Goal: Answer question/provide support: Share knowledge or assist other users

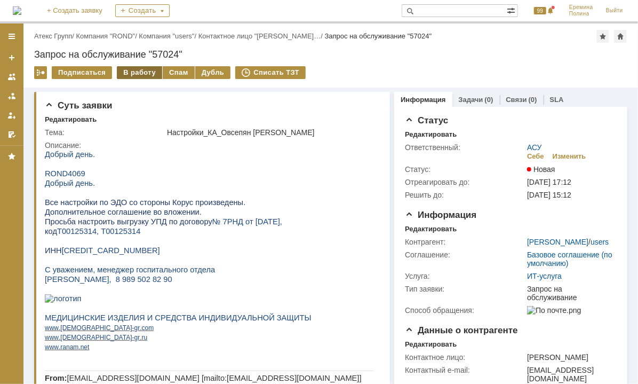
click at [144, 70] on div "В работу" at bounding box center [139, 72] width 45 height 13
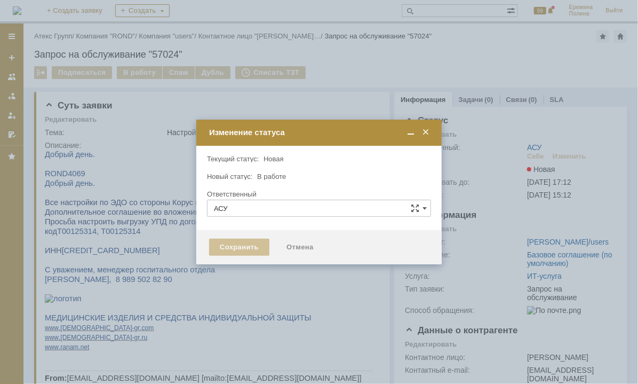
type input "Еремина Полина"
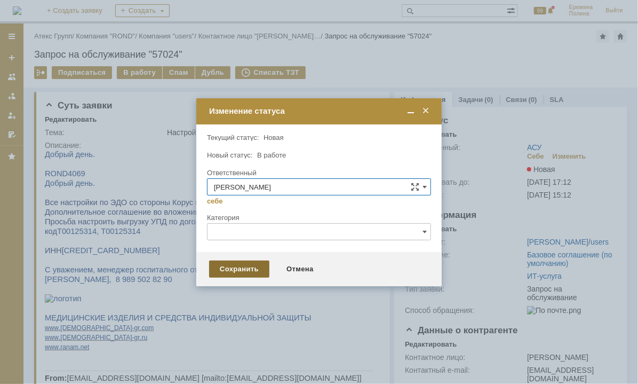
click at [254, 264] on div "Сохранить" at bounding box center [239, 269] width 60 height 17
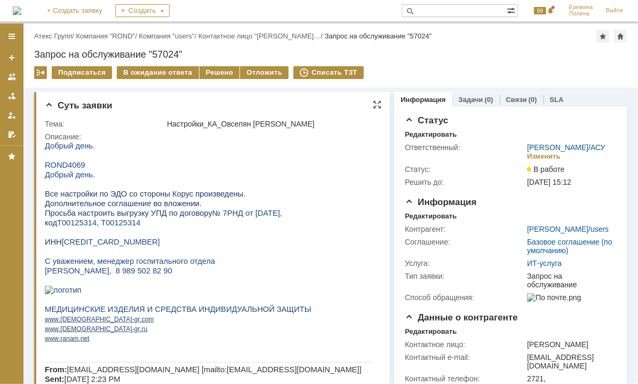
click at [68, 245] on span "616803703100" at bounding box center [110, 241] width 98 height 9
copy span "616803703100"
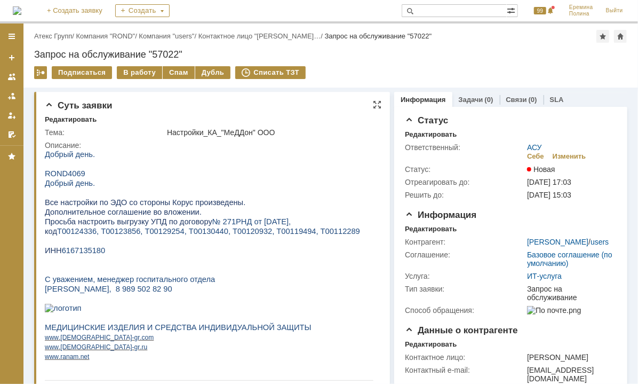
click at [82, 253] on span "6167135180" at bounding box center [83, 250] width 44 height 9
copy span "6167135180"
click at [82, 235] on span "Т00124336, Т00123856, Т00129254, Т00130440, Т00120932, Т00119494, Т00112289" at bounding box center [208, 230] width 303 height 9
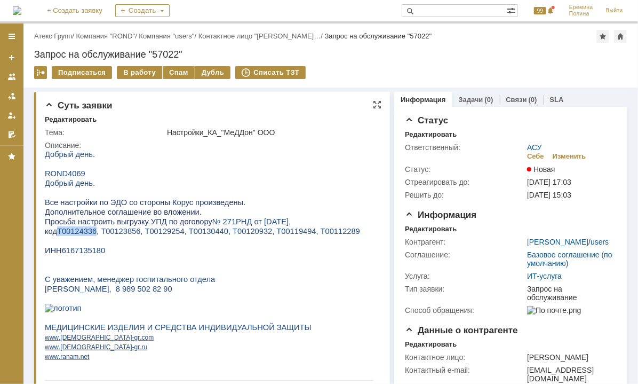
copy span "Т00124336"
click at [115, 231] on span "Т00124336, Т00123856, Т00129254, Т00130440, Т00120932, Т00119494, Т00112289" at bounding box center [208, 230] width 303 height 9
click at [115, 234] on span "Т00124336, Т00123856, Т00129254, Т00130440, Т00120932, Т00119494, Т00112289" at bounding box center [208, 230] width 303 height 9
copy span "Т00123856"
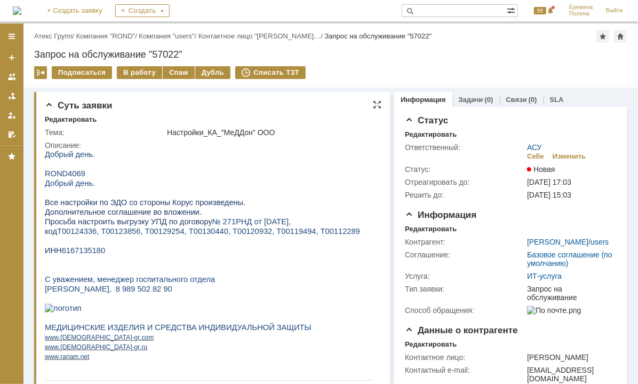
click at [159, 233] on span "Т00124336, Т00123856, Т00129254, Т00130440, Т00120932, Т00119494, Т00112289" at bounding box center [208, 230] width 303 height 9
copy span "Т00129254"
drag, startPoint x: 198, startPoint y: 233, endPoint x: 191, endPoint y: 234, distance: 7.5
click at [191, 234] on span "Т00124336, Т00123856, Т00129254, Т00130440, Т00120932, Т00119494, Т00112289" at bounding box center [208, 230] width 303 height 9
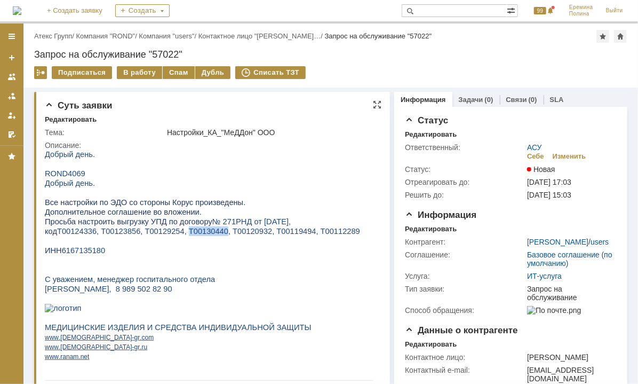
click at [191, 234] on span "Т00124336, Т00123856, Т00129254, Т00130440, Т00120932, Т00119494, Т00112289" at bounding box center [208, 230] width 303 height 9
copy span "Т00130440"
click at [240, 234] on span "Т00124336, Т00123856, Т00129254, Т00130440, Т00120932, Т00119494, Т00112289" at bounding box center [208, 230] width 303 height 9
copy span "Т00120932"
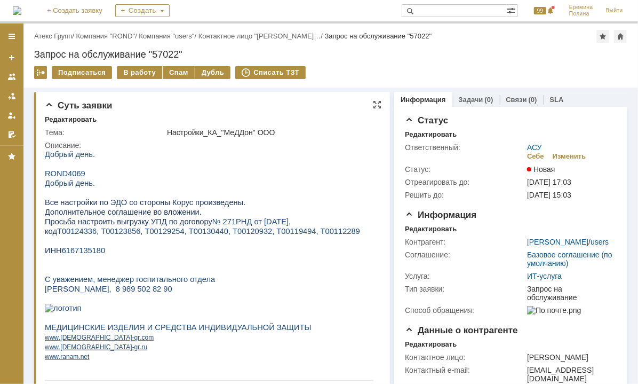
click at [277, 225] on span "№ 271РНД от 09.12.2021," at bounding box center [251, 221] width 78 height 9
click at [277, 235] on span "Т00124336, Т00123856, Т00129254, Т00130440, Т00120932, Т00119494, Т00112289" at bounding box center [208, 230] width 303 height 9
copy span "Т00119494"
click at [315, 235] on span "Т00124336, Т00123856, Т00129254, Т00130440, Т00120932, Т00119494, Т00112289" at bounding box center [208, 230] width 303 height 9
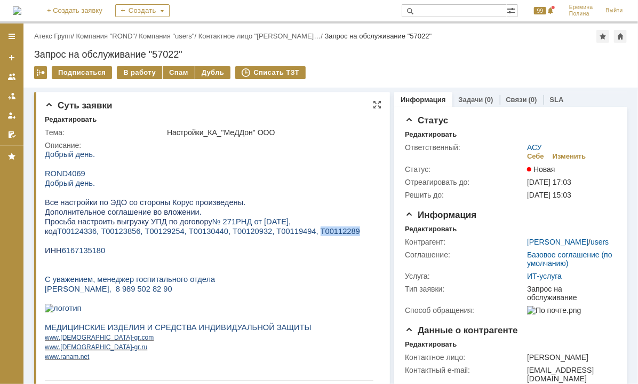
click at [315, 235] on span "Т00124336, Т00123856, Т00129254, Т00130440, Т00120932, Т00119494, Т00112289" at bounding box center [208, 230] width 303 height 9
copy span "Т00112289"
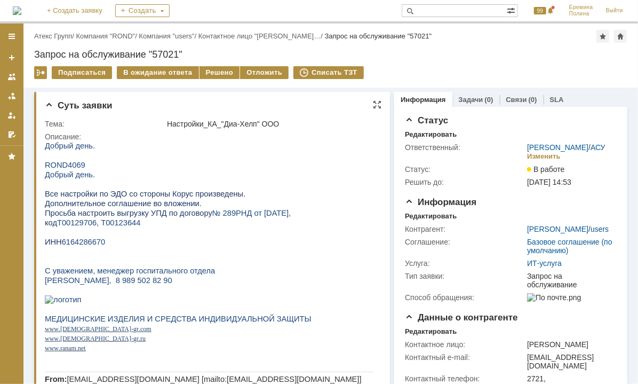
click at [76, 246] on span "6164286670" at bounding box center [83, 241] width 44 height 9
copy span "6164286670"
click at [87, 226] on span "Т00129706, Т00123644" at bounding box center [98, 222] width 83 height 9
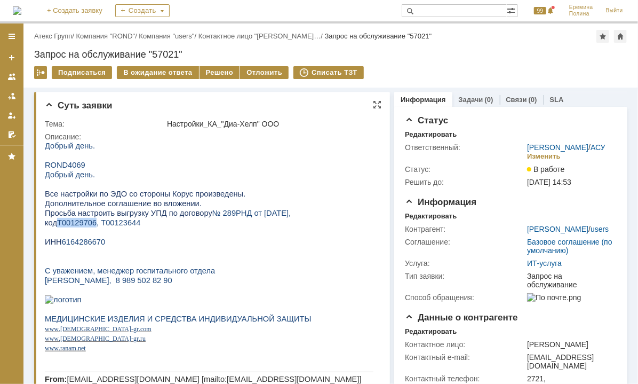
copy span "Т00129706"
click at [113, 225] on span "Т00129706, Т00123644" at bounding box center [98, 222] width 83 height 9
copy span "Т00123644"
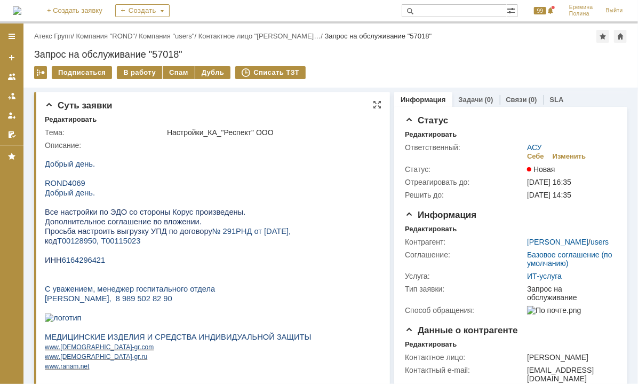
click at [91, 264] on span "6164296421" at bounding box center [83, 259] width 44 height 9
copy span "6164296421"
click at [81, 243] on span "Т00128950, Т00115023" at bounding box center [98, 240] width 83 height 9
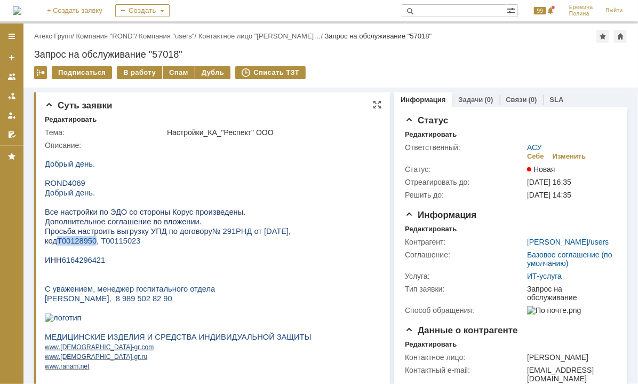
copy span "Т00128950"
click at [131, 244] on span "Т00128950, Т00115023" at bounding box center [98, 240] width 83 height 9
click at [129, 244] on span "Т00128950, Т00115023" at bounding box center [98, 240] width 83 height 9
click at [124, 244] on span "Т00128950, Т00115023" at bounding box center [98, 240] width 83 height 9
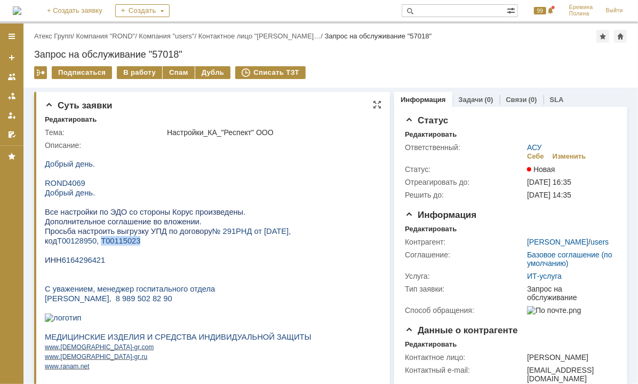
copy span "Т00115023"
click at [140, 69] on div "В работу" at bounding box center [139, 72] width 45 height 13
click at [137, 72] on div "В работу" at bounding box center [139, 72] width 45 height 13
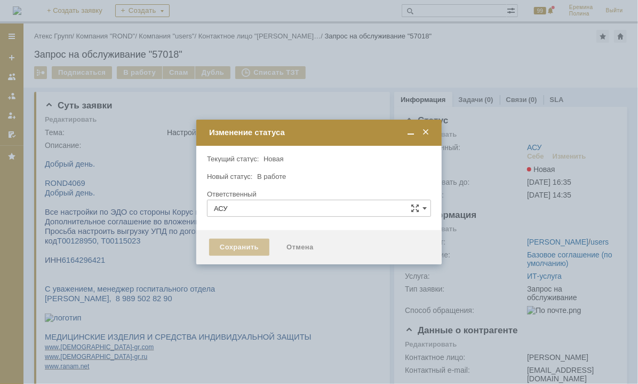
type input "[PERSON_NAME]"
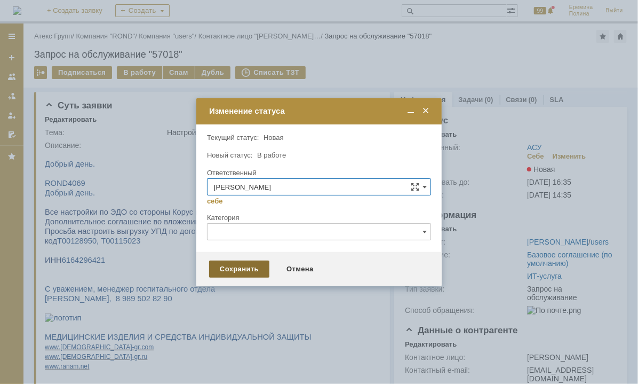
click at [245, 271] on div "Сохранить" at bounding box center [239, 269] width 60 height 17
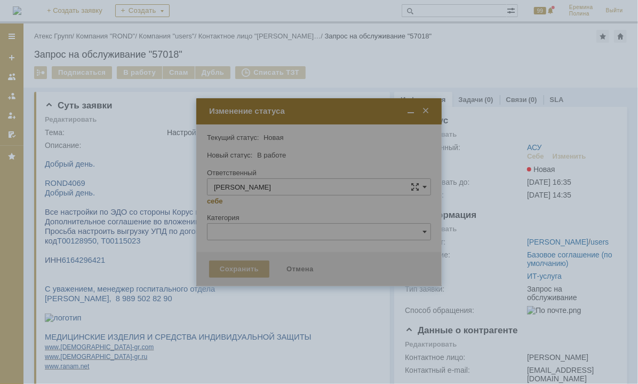
click at [85, 266] on div at bounding box center [319, 192] width 638 height 384
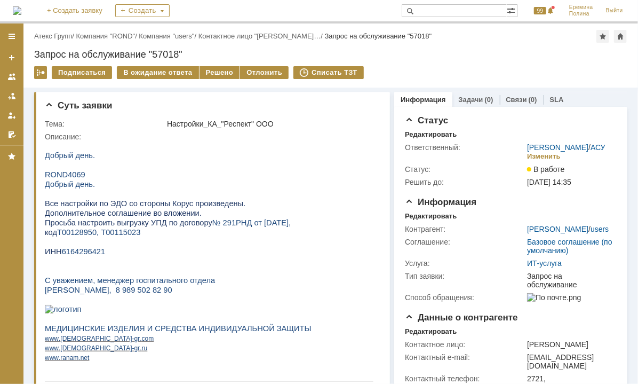
click at [88, 255] on span "6164296421" at bounding box center [83, 251] width 44 height 9
copy span "6164296421"
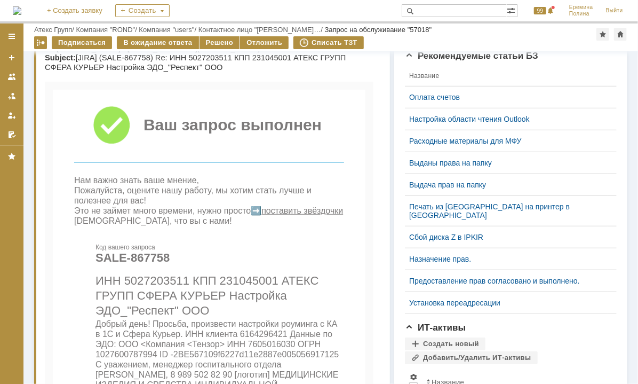
scroll to position [566, 0]
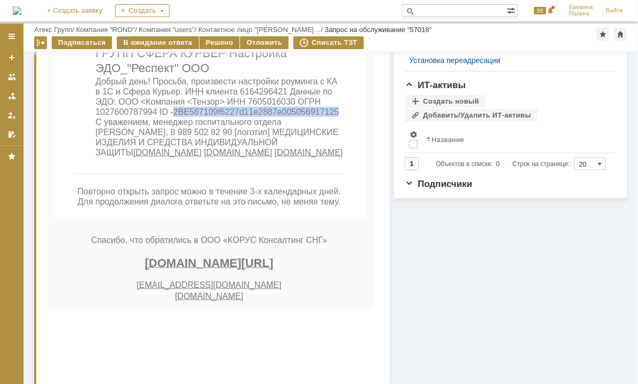
drag, startPoint x: 172, startPoint y: 184, endPoint x: 337, endPoint y: 184, distance: 165.0
click at [337, 157] on span "Добрый день! Просьба, произвести настройки роуминга с КА в 1С и Сфера Курьер. И…" at bounding box center [216, 117] width 243 height 80
copy span "2BE567109f6227d11e2887e005056917125"
click at [267, 157] on span "Добрый день! Просьба, произвести настройки роуминга с КА в 1С и Сфера Курьер. И…" at bounding box center [216, 117] width 243 height 80
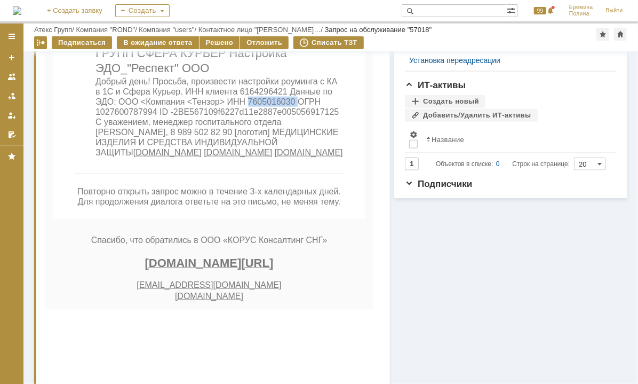
copy span "7605016030"
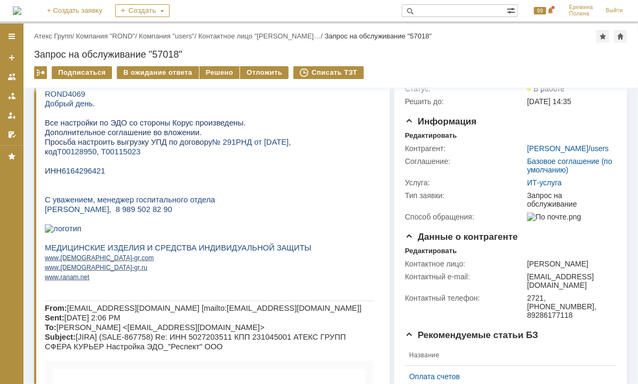
scroll to position [0, 0]
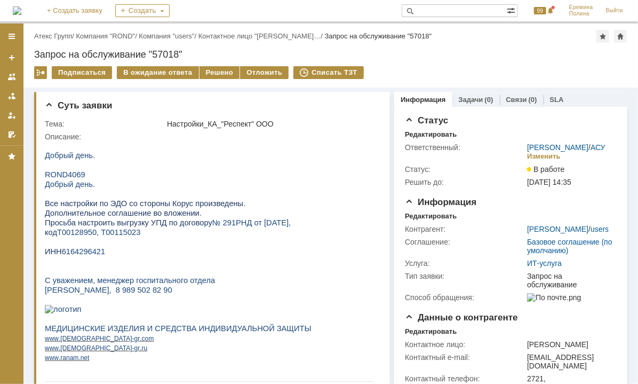
click at [93, 255] on span "6164296421" at bounding box center [83, 251] width 44 height 9
copy span "6164296421"
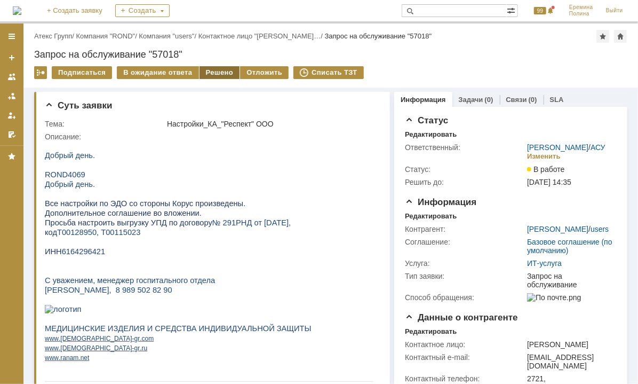
click at [216, 69] on div "Решено" at bounding box center [220, 72] width 41 height 13
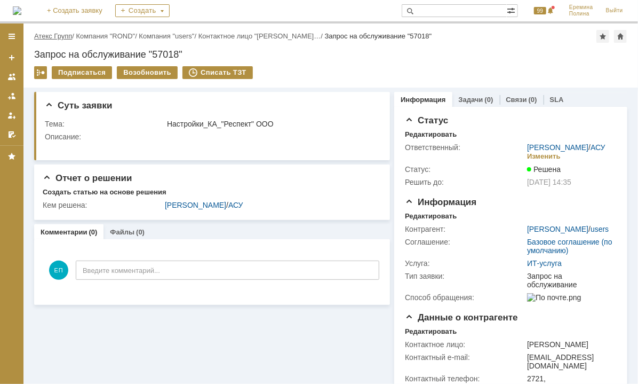
click at [50, 36] on link "Атекс Групп" at bounding box center [53, 36] width 38 height 8
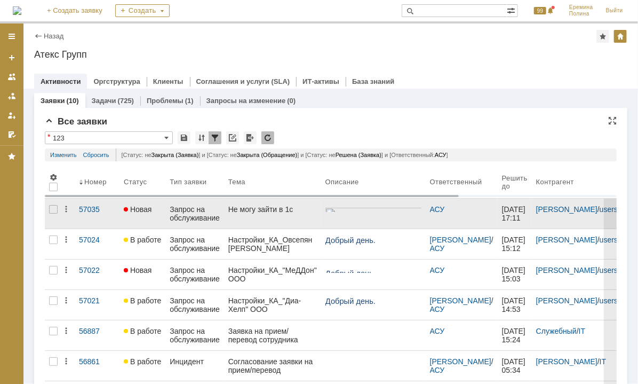
click at [283, 210] on div "Не могу зайти в 1с" at bounding box center [272, 209] width 89 height 9
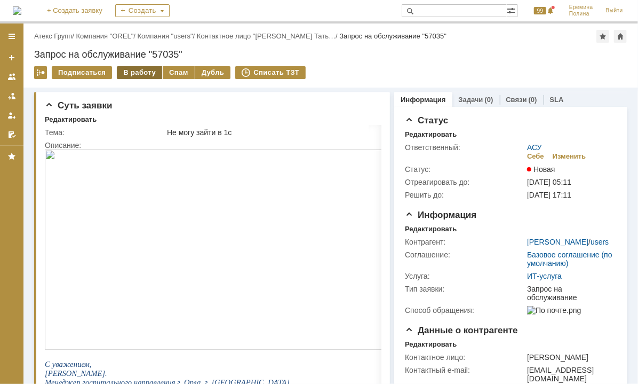
click at [144, 72] on div "В работу" at bounding box center [139, 72] width 45 height 13
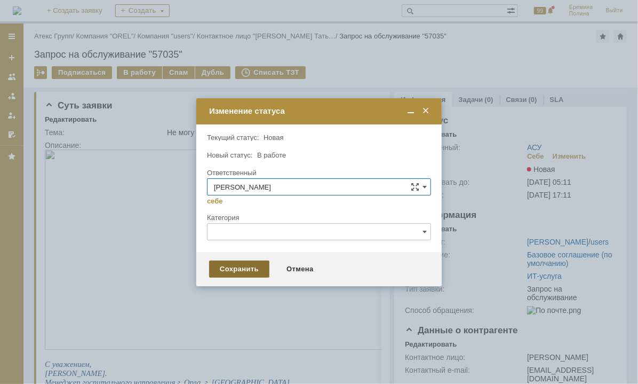
click at [261, 268] on div "Сохранить" at bounding box center [239, 269] width 60 height 17
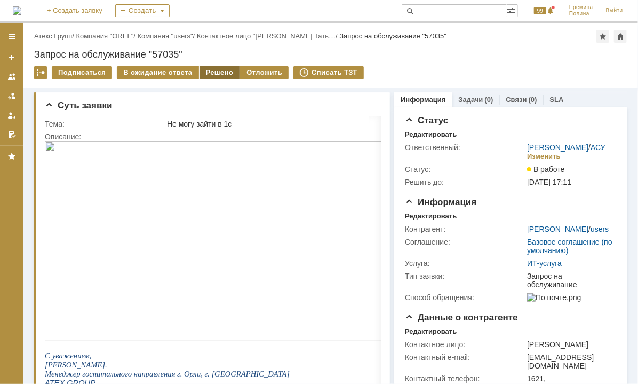
click at [200, 67] on div "Решено" at bounding box center [220, 72] width 41 height 13
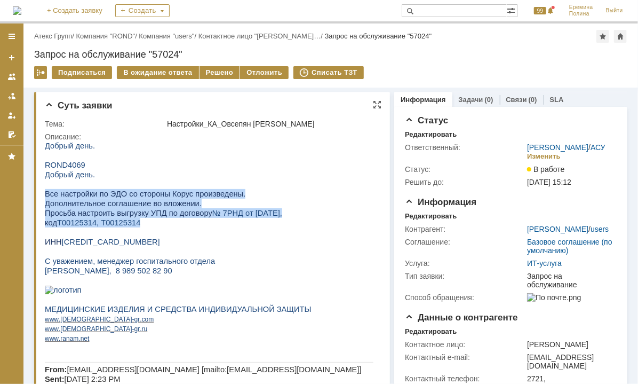
drag, startPoint x: 220, startPoint y: 190, endPoint x: 171, endPoint y: 226, distance: 60.8
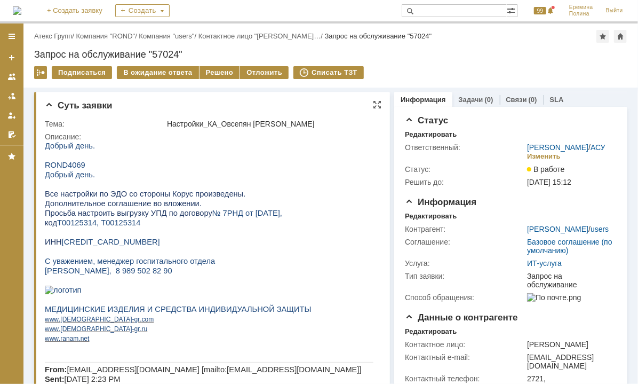
drag, startPoint x: 171, startPoint y: 226, endPoint x: 183, endPoint y: 250, distance: 26.7
click at [197, 256] on p at bounding box center [208, 251] width 329 height 10
click at [102, 246] on span "616803703100" at bounding box center [110, 241] width 98 height 9
copy span "616803703100"
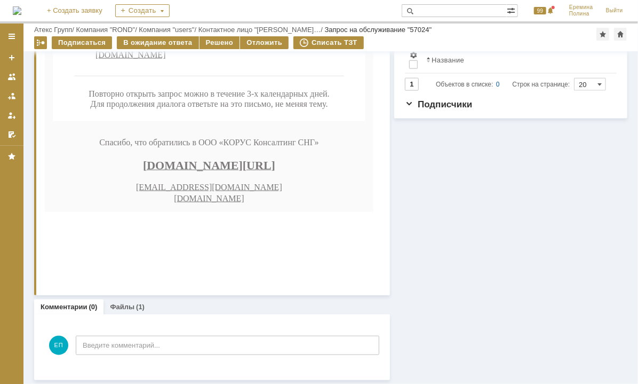
scroll to position [401, 0]
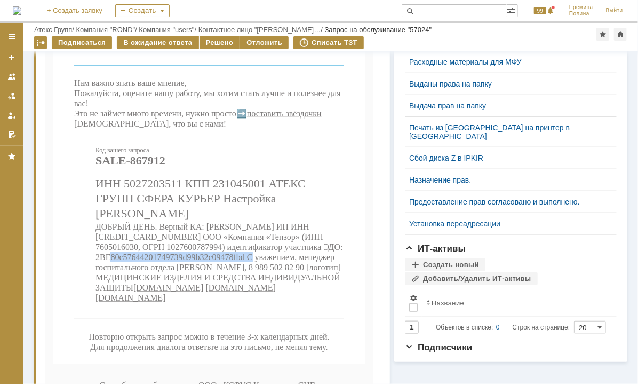
drag, startPoint x: 96, startPoint y: 326, endPoint x: 243, endPoint y: 328, distance: 146.8
click at [243, 293] on span "ДОБРЫЙ ДЕНЬ. Верный КА: Овсепян Олеся Валерьевна ИП ИНН 616803703100 ООО «Компа…" at bounding box center [219, 258] width 248 height 70
copy span "2BE80c57644201749739d99b32c09478fbd"
click at [211, 43] on div "Решено" at bounding box center [220, 42] width 41 height 13
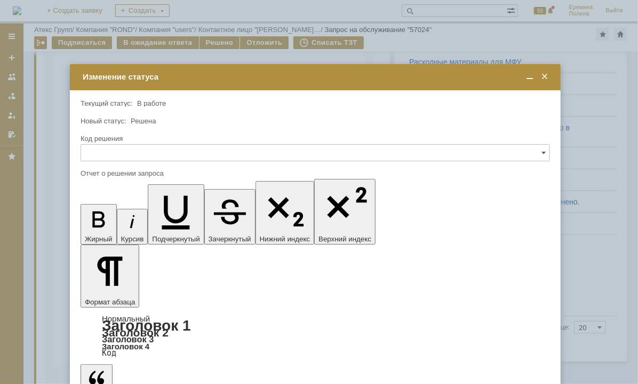
scroll to position [0, 0]
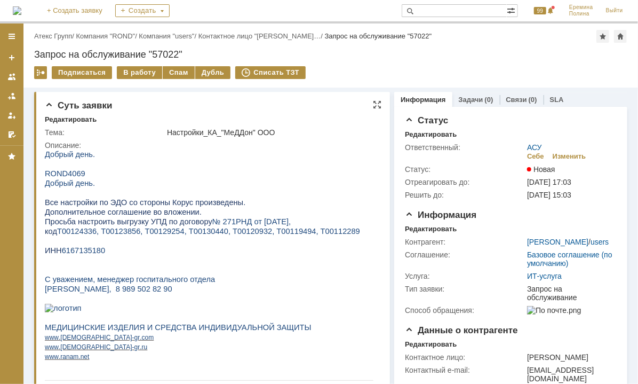
click at [86, 254] on span "6167135180" at bounding box center [83, 250] width 44 height 9
copy span "6167135180"
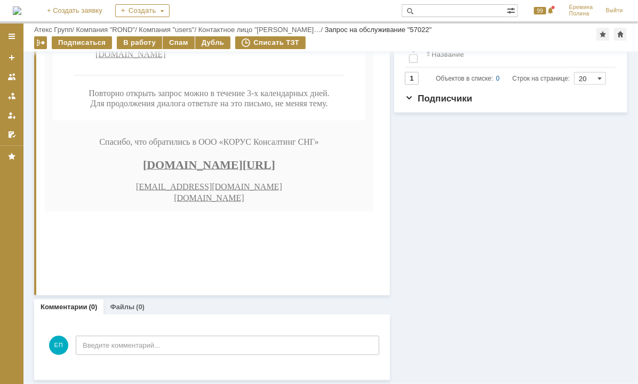
scroll to position [502, 0]
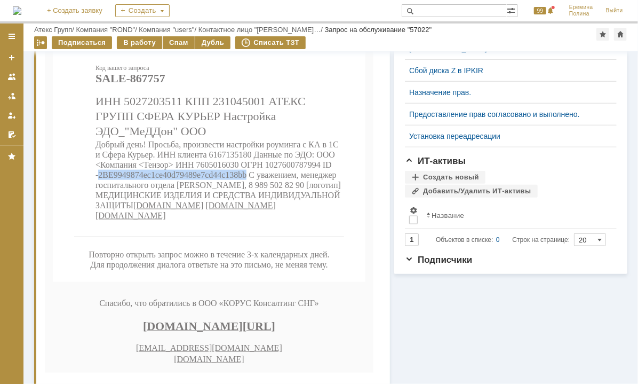
drag, startPoint x: 98, startPoint y: 245, endPoint x: 246, endPoint y: 248, distance: 147.9
click at [246, 210] on span "Добрый день! Просьба, произвести настройки роуминга с КА в 1С и Сфера Курьер. И…" at bounding box center [218, 175] width 246 height 70
copy span "2BE9949874ec1ce40d79489e7cd44c138bb"
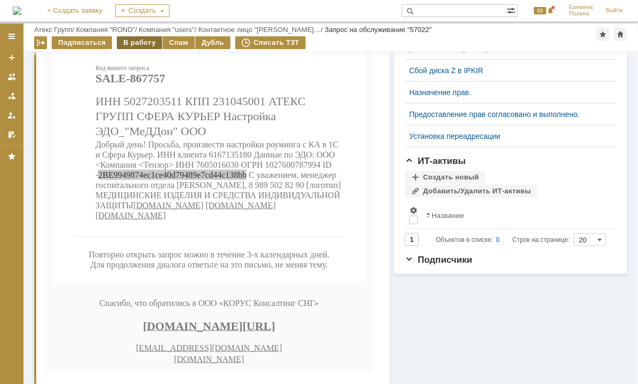
click at [143, 42] on div "В работу" at bounding box center [139, 42] width 45 height 13
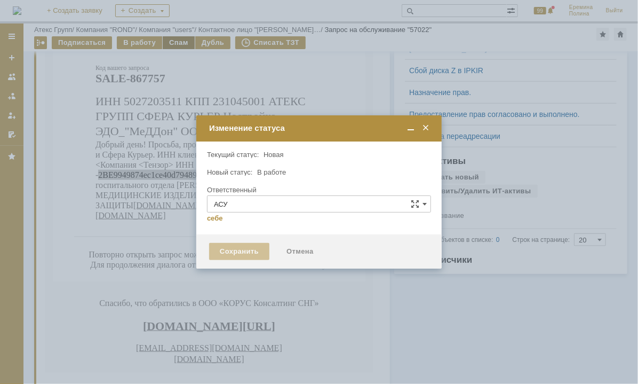
type input "[PERSON_NAME]"
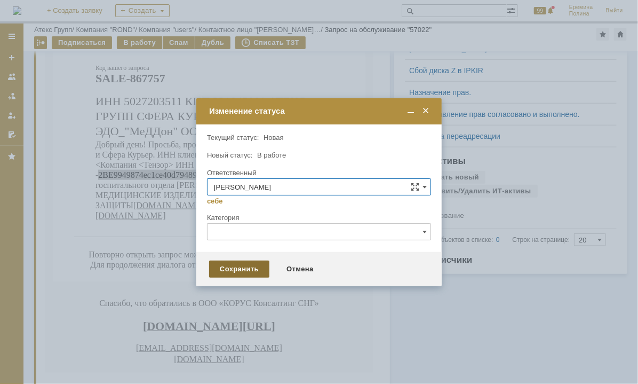
click at [256, 267] on div "Сохранить" at bounding box center [239, 269] width 60 height 17
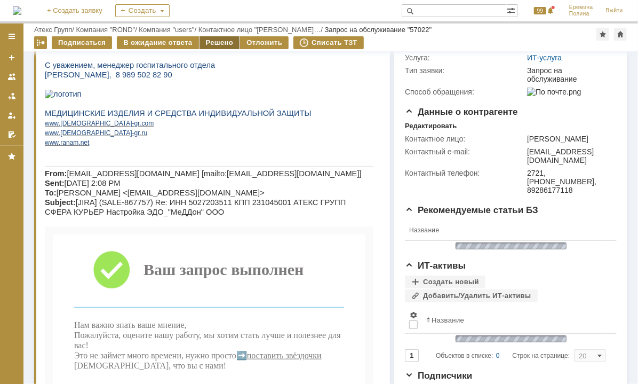
scroll to position [0, 0]
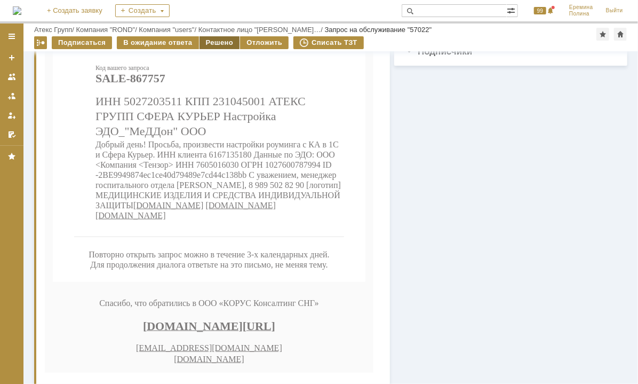
click at [219, 40] on div "Решено" at bounding box center [220, 42] width 41 height 13
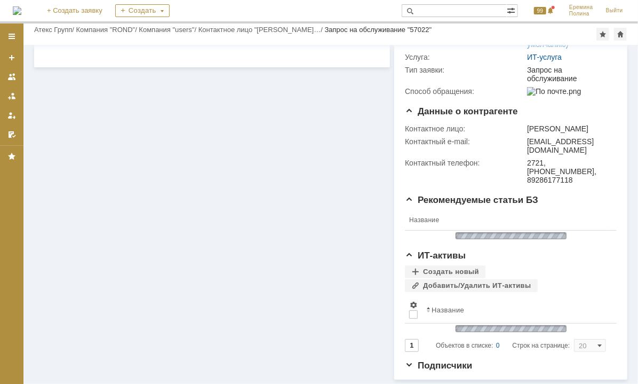
scroll to position [169, 0]
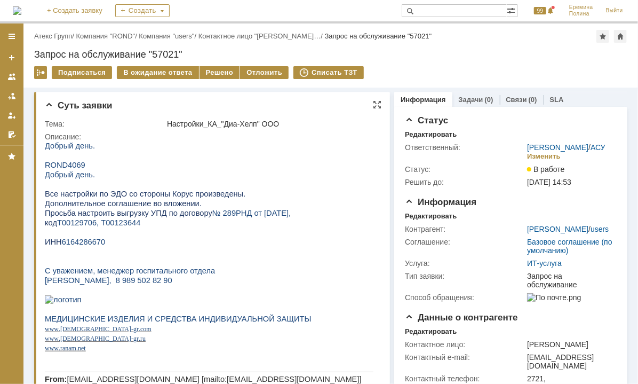
click at [85, 246] on span "6164286670" at bounding box center [83, 241] width 44 height 9
copy span "6164286670"
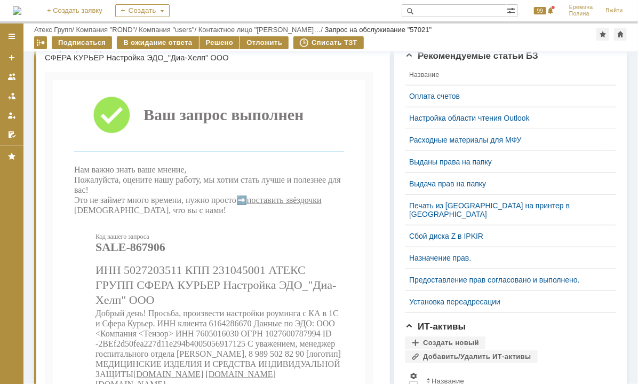
scroll to position [566, 0]
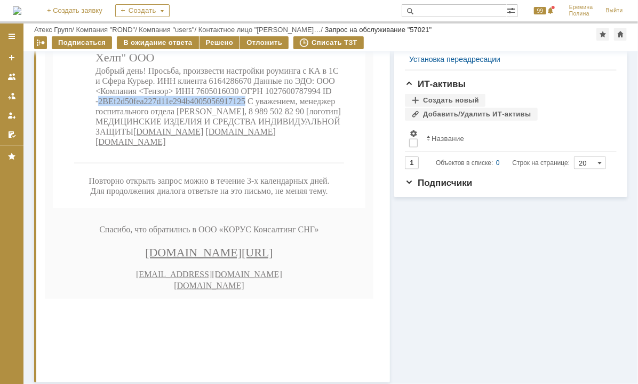
drag, startPoint x: 98, startPoint y: 171, endPoint x: 243, endPoint y: 170, distance: 145.7
click at [243, 147] on span "Добрый день! Просьба, произвести настройки роуминга с КА в 1С и Сфера Курьер. И…" at bounding box center [218, 107] width 246 height 80
copy span "2BEf2d50fea227d11e294b4005056917125"
click at [228, 42] on div "Решено" at bounding box center [220, 42] width 41 height 13
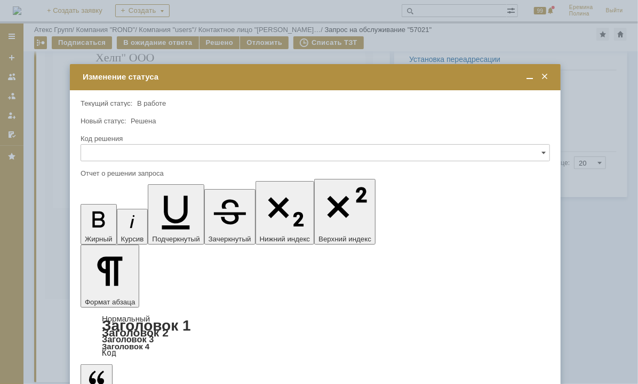
scroll to position [0, 0]
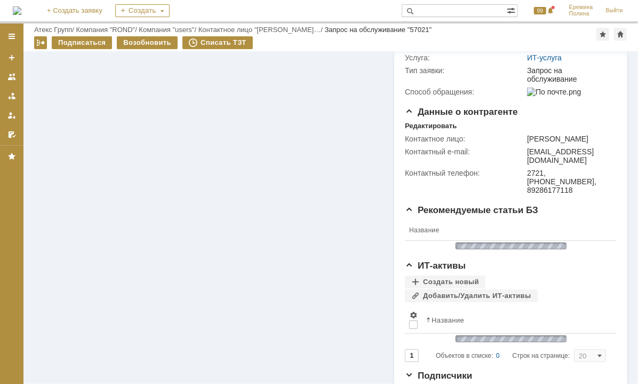
scroll to position [566, 0]
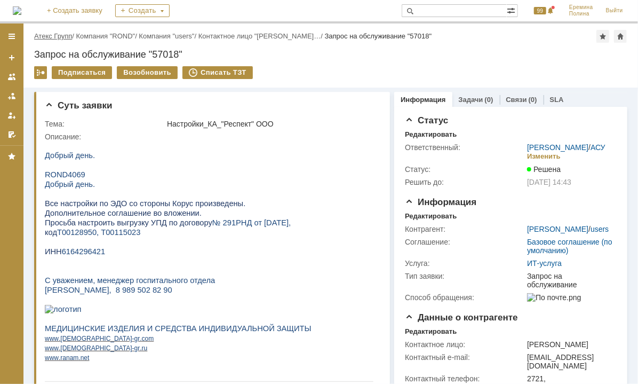
click at [62, 34] on link "Атекс Групп" at bounding box center [53, 36] width 38 height 8
